Goal: Use online tool/utility

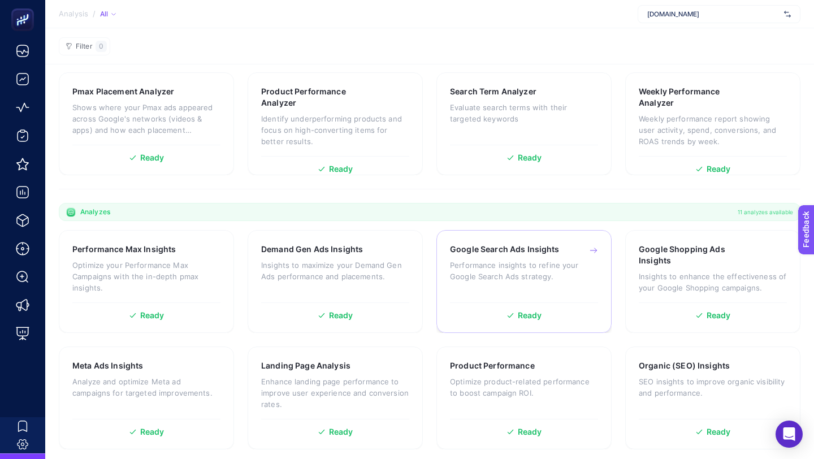
scroll to position [214, 0]
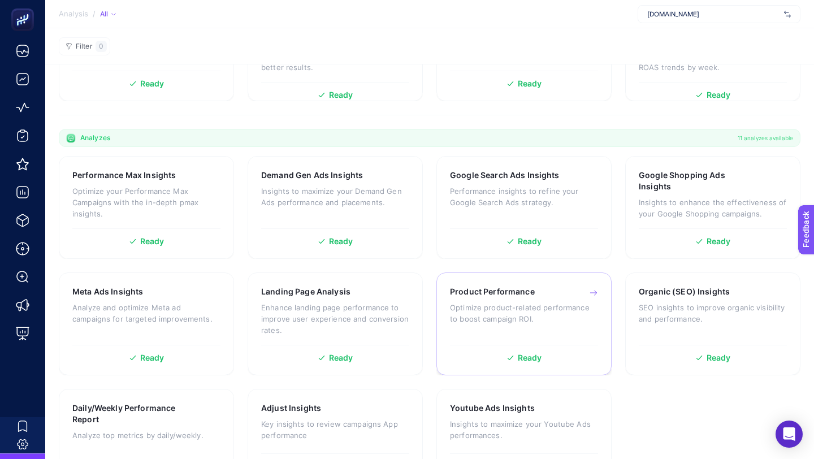
click at [508, 310] on p "Optimize product-related performance to boost campaign ROI." at bounding box center [524, 313] width 148 height 23
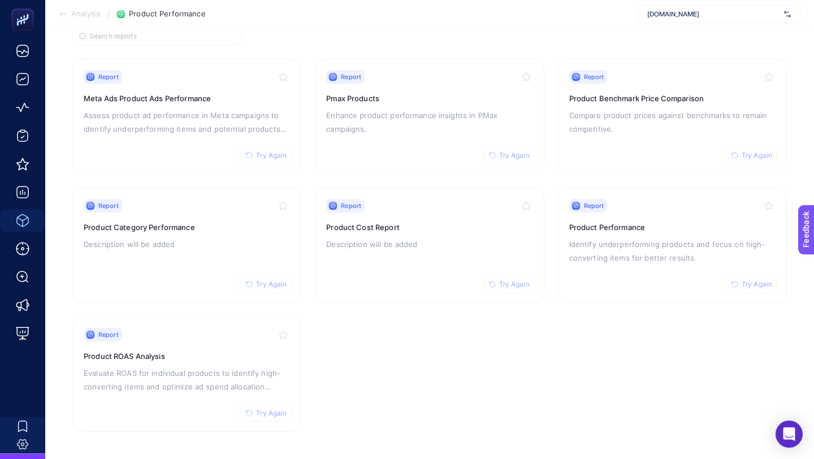
scroll to position [96, 0]
click at [197, 123] on p "Assess product ad performance in Meta campaigns to identify underperforming ite…" at bounding box center [187, 123] width 206 height 27
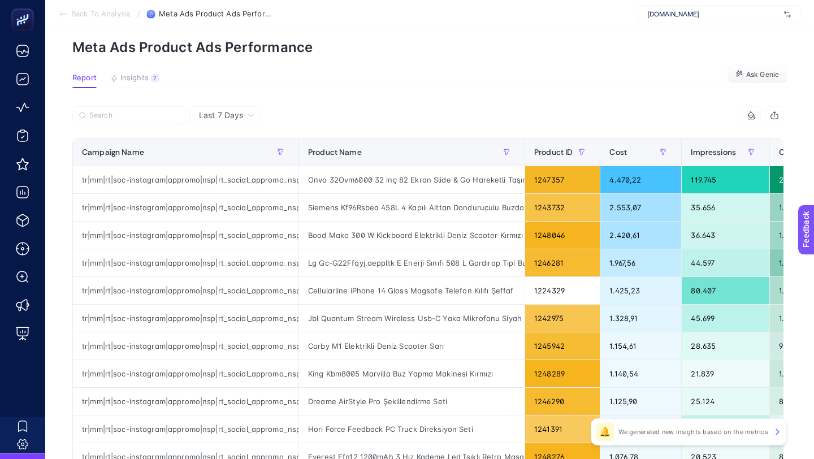
scroll to position [453, 0]
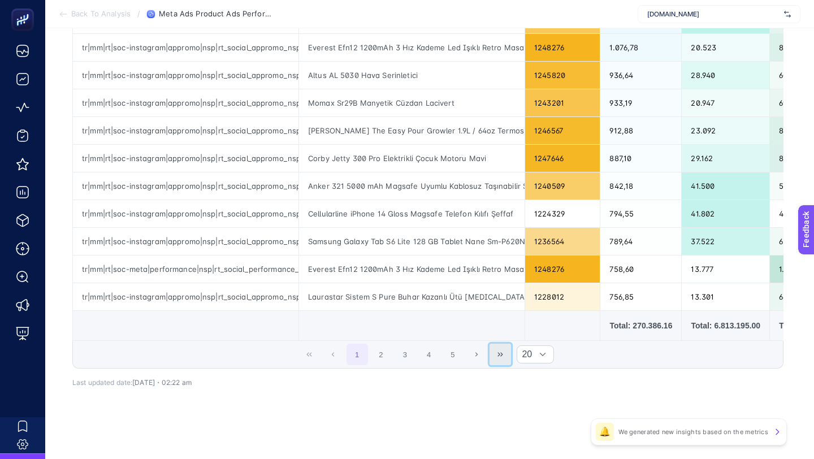
click at [499, 353] on icon "Last Page" at bounding box center [500, 354] width 7 height 7
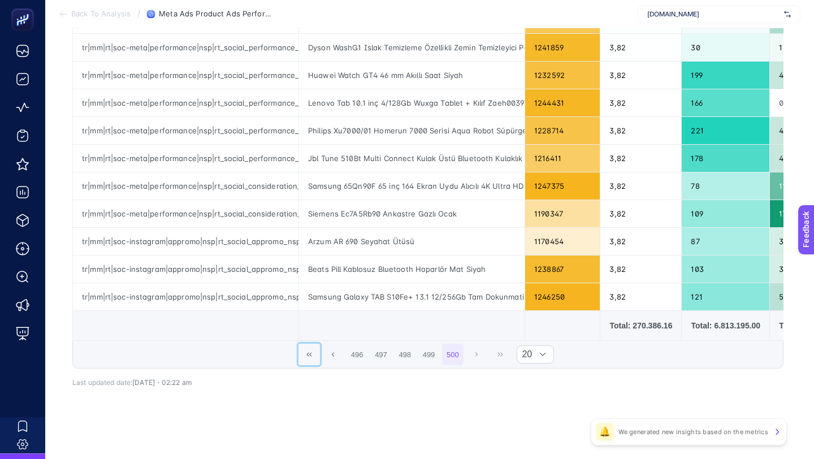
drag, startPoint x: 306, startPoint y: 356, endPoint x: 330, endPoint y: 333, distance: 32.4
click at [306, 356] on icon "First Page" at bounding box center [309, 354] width 7 height 7
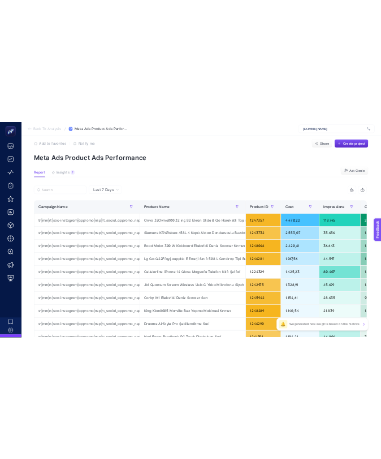
scroll to position [0, 0]
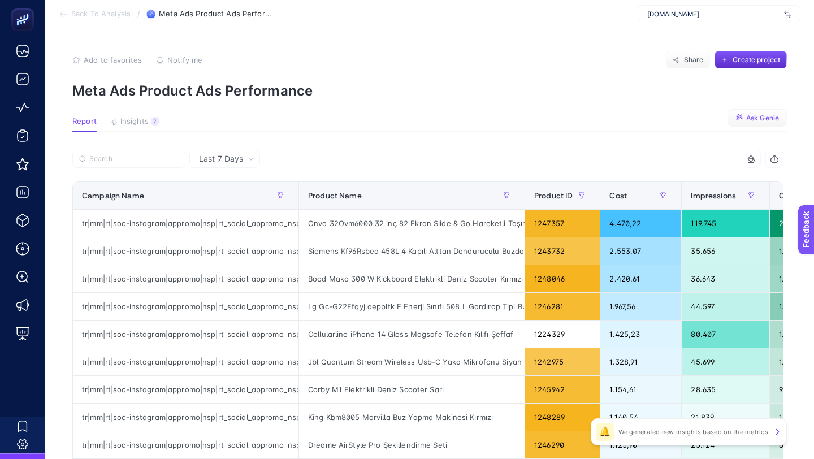
click at [752, 122] on span "Ask Genie" at bounding box center [762, 118] width 33 height 9
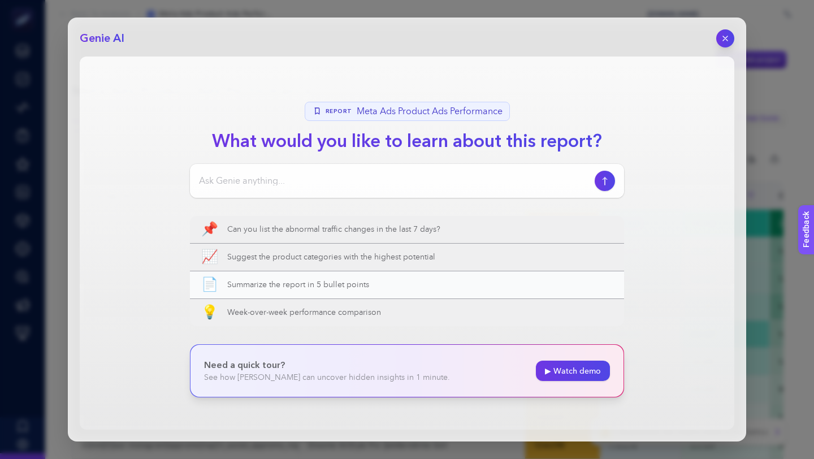
click at [373, 288] on span "Summarize the report in 5 bullet points" at bounding box center [419, 284] width 385 height 11
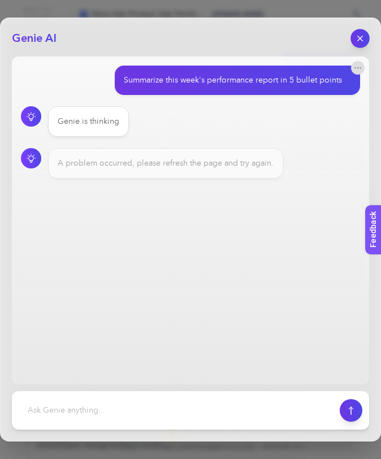
click at [359, 42] on icon "button" at bounding box center [361, 39] width 10 height 10
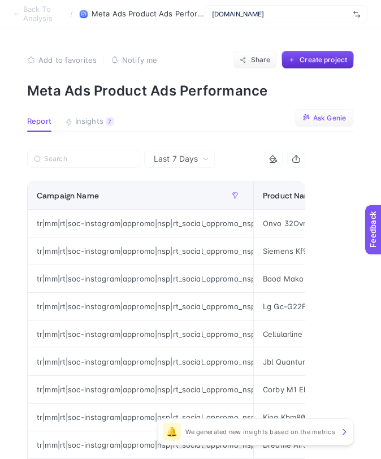
click at [319, 118] on span "Ask Genie" at bounding box center [329, 118] width 33 height 9
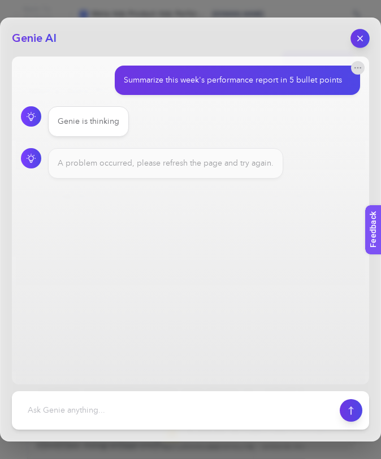
scroll to position [16, 0]
click at [361, 44] on button "button" at bounding box center [360, 38] width 18 height 18
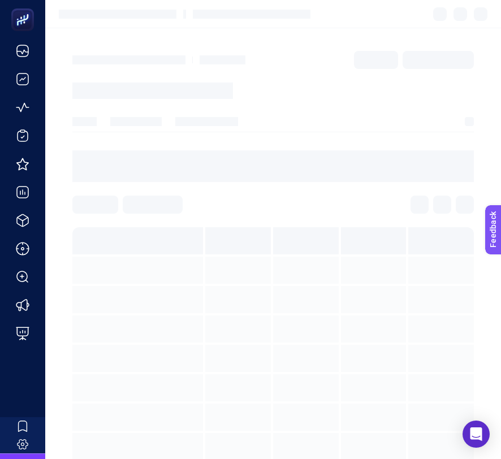
click at [345, 56] on section at bounding box center [272, 75] width 401 height 48
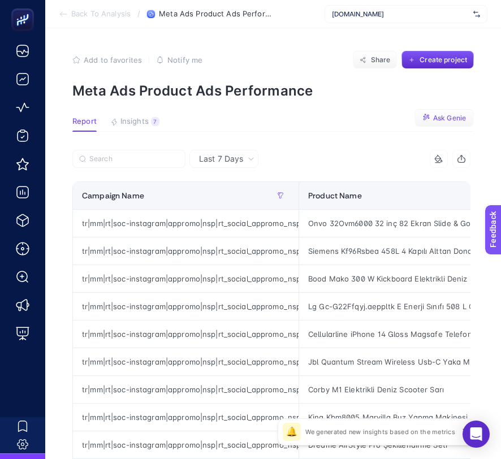
click at [380, 116] on span "Ask Genie" at bounding box center [449, 118] width 33 height 9
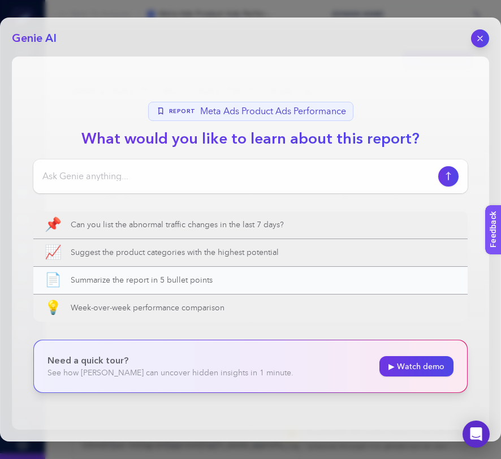
click at [144, 278] on span "Summarize the report in 5 bullet points" at bounding box center [263, 280] width 385 height 11
